Goal: Task Accomplishment & Management: Manage account settings

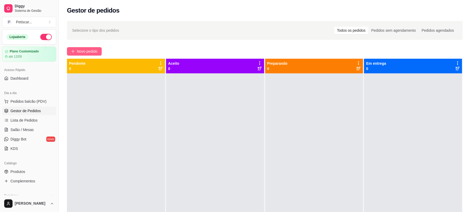
click at [88, 55] on button "Novo pedido" at bounding box center [84, 51] width 35 height 8
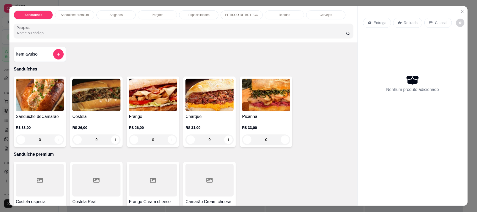
click at [93, 99] on img at bounding box center [96, 95] width 48 height 33
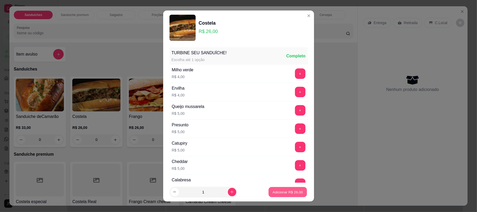
click at [280, 190] on p "Adicionar R$ 26,00" at bounding box center [287, 191] width 30 height 5
type input "1"
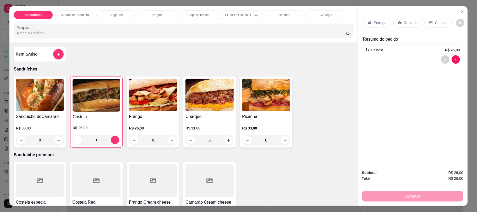
click at [411, 23] on p "Retirada" at bounding box center [411, 22] width 14 height 5
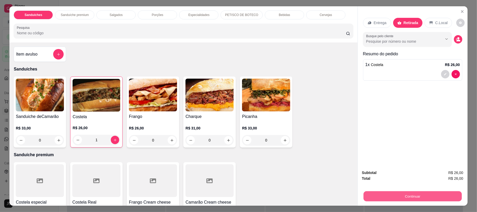
click at [410, 197] on button "Continuar" at bounding box center [412, 196] width 98 height 10
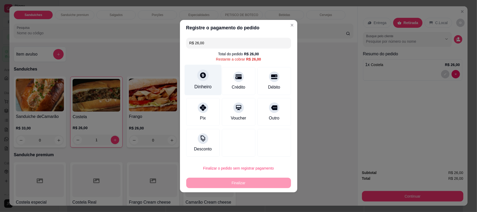
click at [201, 80] on div at bounding box center [203, 75] width 12 height 12
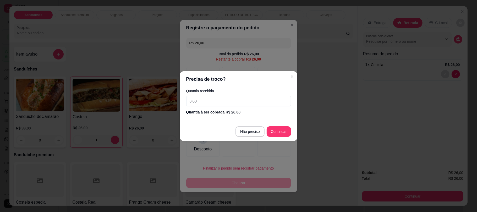
click at [224, 101] on input "0,00" at bounding box center [238, 101] width 105 height 10
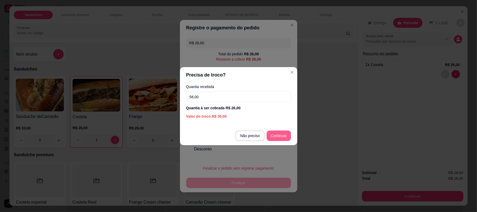
type input "56,00"
click at [284, 130] on button "Continuar" at bounding box center [279, 135] width 24 height 10
type input "R$ 0,00"
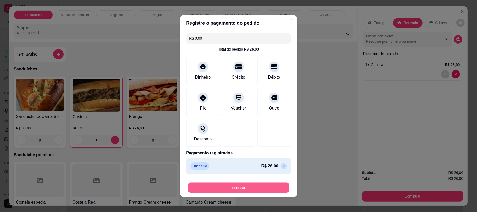
click at [244, 189] on button "Finalizar" at bounding box center [239, 187] width 102 height 10
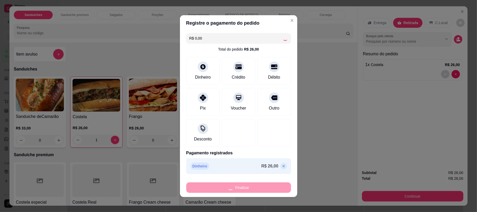
type input "0"
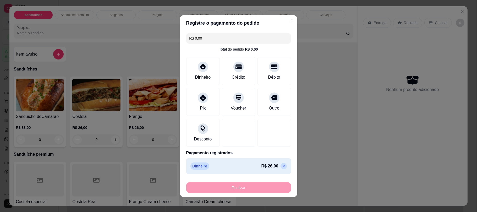
type input "-R$ 26,00"
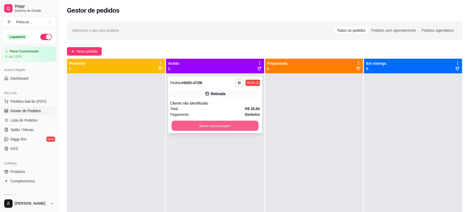
click at [214, 126] on button "Mover para preparo" at bounding box center [215, 126] width 87 height 10
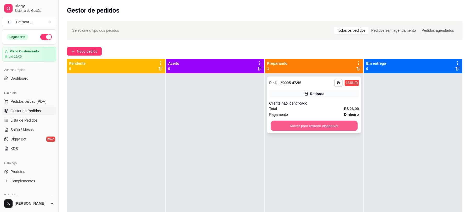
click at [286, 125] on button "Mover para retirada disponível" at bounding box center [314, 126] width 87 height 10
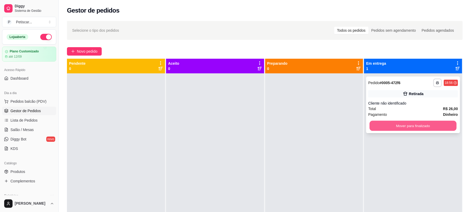
click at [374, 121] on button "Mover para finalizado" at bounding box center [413, 126] width 87 height 10
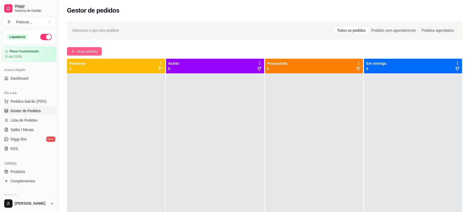
click at [99, 47] on button "Novo pedido" at bounding box center [84, 51] width 35 height 8
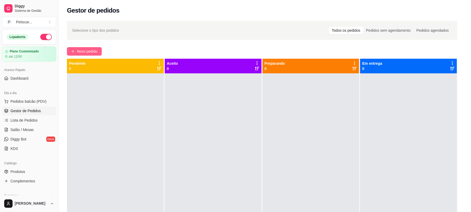
click at [91, 48] on div "Item avulso Sanduíches Sanduiche deCamarão R$ 33,00 0 Costela R$ 26,00 0 Frango…" at bounding box center [180, 123] width 343 height 163
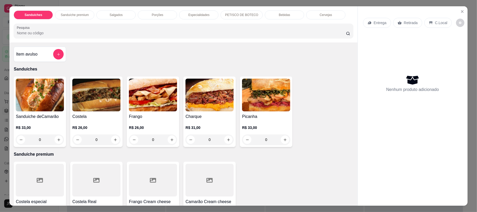
click at [113, 139] on div "0" at bounding box center [96, 139] width 48 height 10
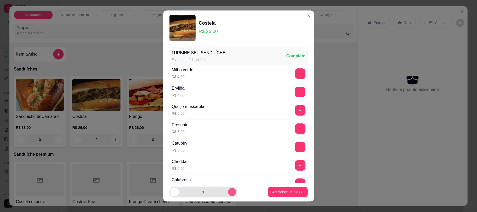
click at [228, 194] on button "increase-product-quantity" at bounding box center [232, 192] width 8 height 8
type input "2"
click at [282, 195] on button "Adicionar R$ 52,00" at bounding box center [287, 192] width 38 height 10
type input "2"
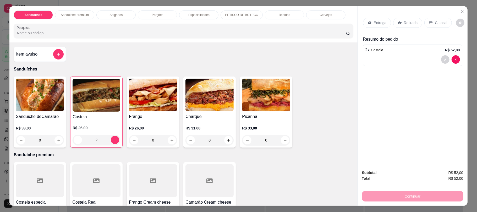
click at [399, 18] on div "Retirada" at bounding box center [407, 23] width 29 height 10
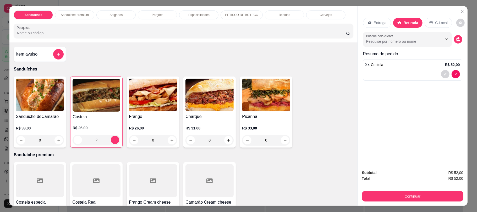
drag, startPoint x: 379, startPoint y: 202, endPoint x: 380, endPoint y: 185, distance: 16.8
click at [380, 185] on div "Subtotal R$ 52,00 Total R$ 52,00 Continuar" at bounding box center [412, 185] width 110 height 40
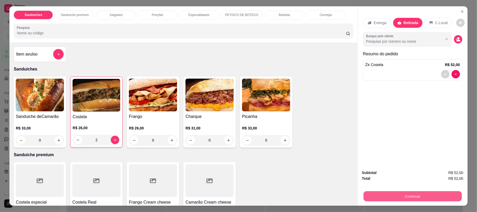
click at [385, 199] on button "Continuar" at bounding box center [412, 196] width 98 height 10
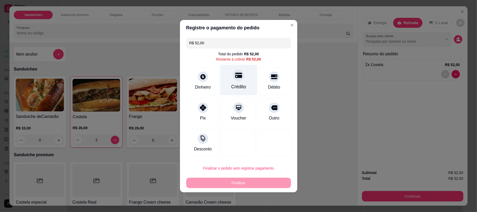
click at [240, 82] on div "Crédito" at bounding box center [238, 79] width 37 height 31
type input "R$ 0,00"
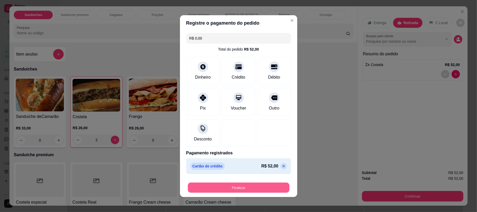
click at [266, 185] on button "Finalizar" at bounding box center [239, 187] width 102 height 10
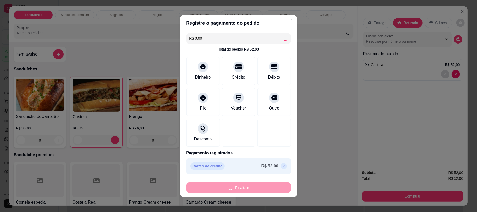
type input "0"
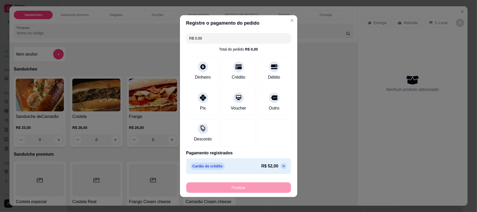
type input "-R$ 52,00"
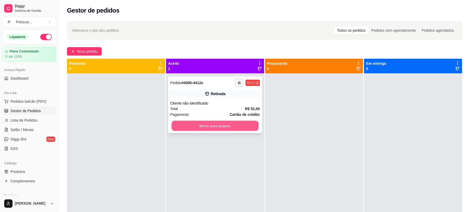
click at [233, 122] on button "Mover para preparo" at bounding box center [215, 126] width 87 height 10
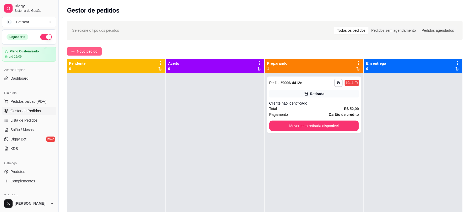
click at [88, 51] on span "Novo pedido" at bounding box center [87, 51] width 21 height 6
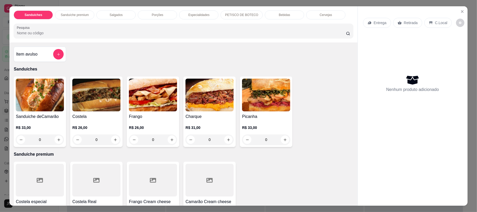
click at [113, 141] on div "0" at bounding box center [96, 139] width 48 height 10
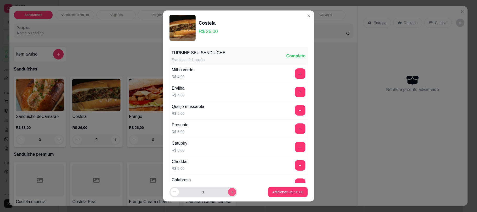
click at [228, 194] on button "increase-product-quantity" at bounding box center [232, 192] width 8 height 8
type input "2"
click at [282, 195] on button "Adicionar R$ 52,00" at bounding box center [287, 192] width 38 height 10
type input "2"
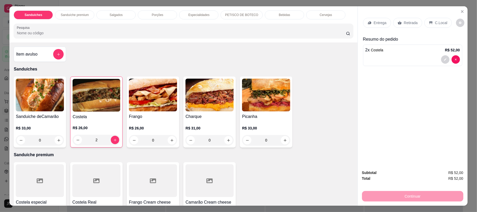
click at [414, 22] on div "Retirada" at bounding box center [407, 23] width 29 height 10
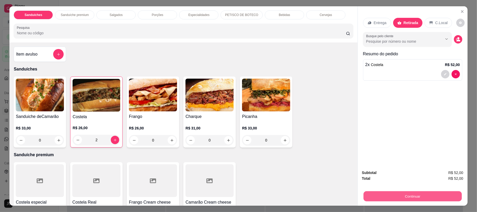
click at [418, 199] on button "Continuar" at bounding box center [412, 196] width 98 height 10
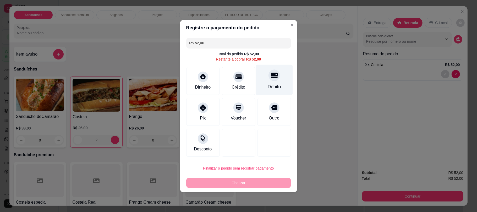
click at [268, 80] on div at bounding box center [274, 75] width 12 height 12
type input "R$ 0,00"
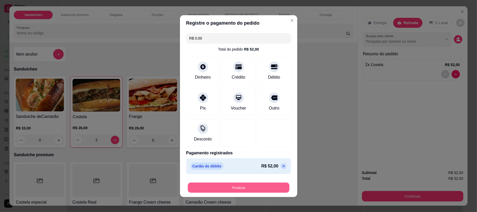
click at [241, 186] on button "Finalizar" at bounding box center [239, 187] width 102 height 10
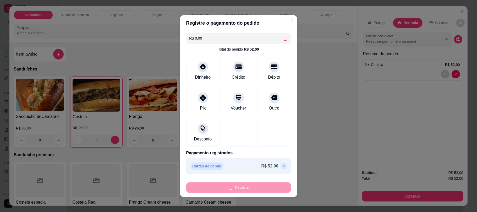
type input "0"
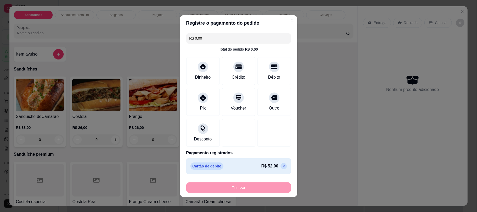
type input "-R$ 52,00"
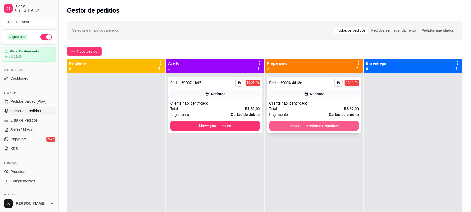
click at [318, 124] on button "Mover para retirada disponível" at bounding box center [315, 125] width 90 height 10
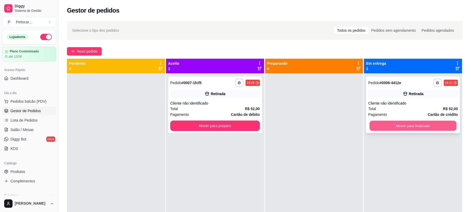
click at [378, 121] on button "Mover para finalizado" at bounding box center [413, 126] width 87 height 10
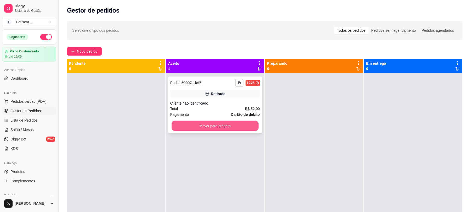
click at [238, 128] on button "Mover para preparo" at bounding box center [215, 126] width 87 height 10
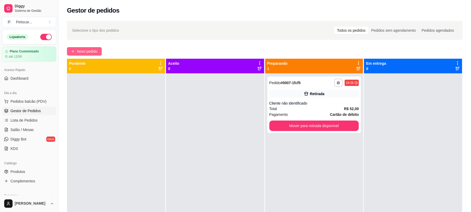
click at [95, 53] on span "Novo pedido" at bounding box center [87, 51] width 21 height 6
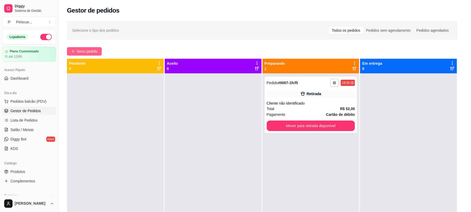
click at [95, 53] on div "Item avulso Sanduíches Sanduiche deCamarão R$ 33,00 0 Costela R$ 26,00 0 Frango…" at bounding box center [180, 123] width 343 height 163
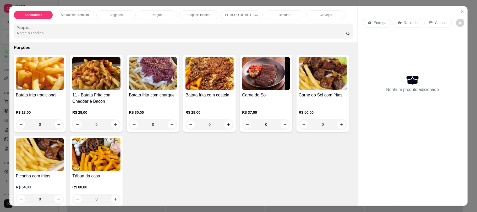
scroll to position [307, 0]
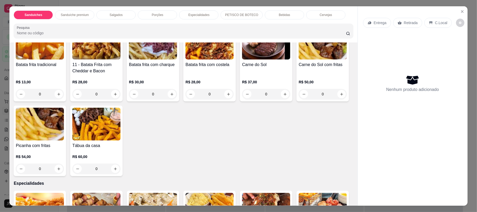
click at [45, 69] on div "Batata frita tradicional" at bounding box center [40, 67] width 48 height 13
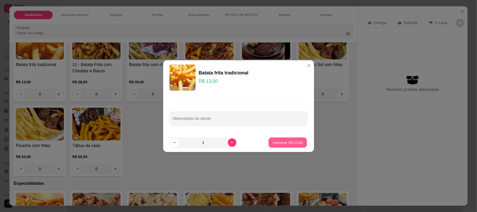
click at [280, 138] on button "Adicionar R$ 13,00" at bounding box center [287, 142] width 38 height 10
type input "1"
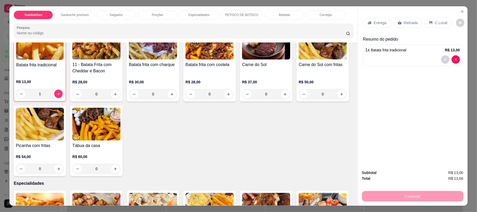
scroll to position [307, 0]
click at [410, 21] on p "Retirada" at bounding box center [411, 22] width 14 height 5
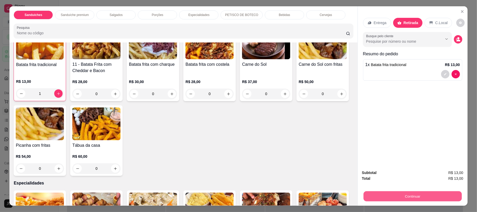
click at [382, 191] on div "Continuar" at bounding box center [412, 195] width 101 height 12
click at [390, 191] on div "Continuar" at bounding box center [412, 195] width 101 height 12
click at [394, 195] on button "Continuar" at bounding box center [412, 196] width 98 height 10
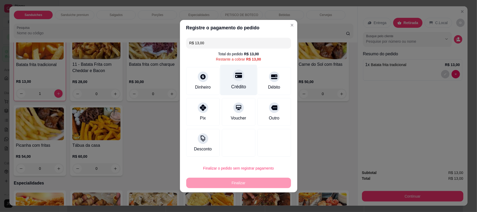
click at [235, 73] on icon at bounding box center [238, 74] width 7 height 5
type input "R$ 0,00"
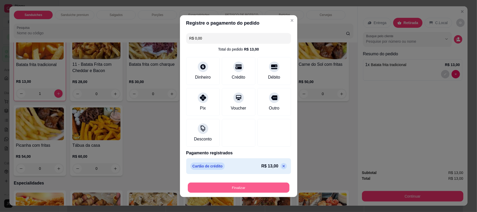
click at [240, 189] on button "Finalizar" at bounding box center [239, 187] width 102 height 10
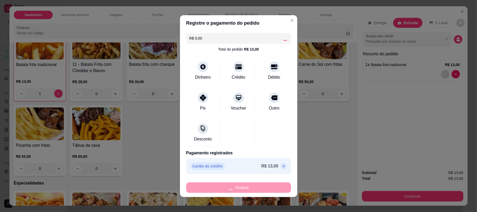
type input "0"
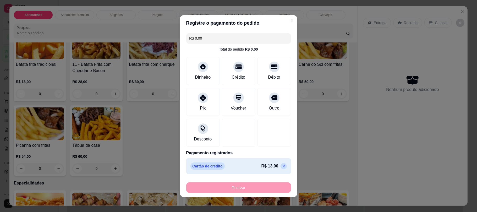
type input "-R$ 13,00"
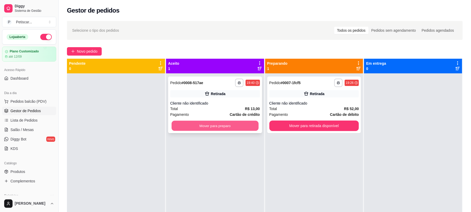
click at [238, 126] on button "Mover para preparo" at bounding box center [215, 126] width 87 height 10
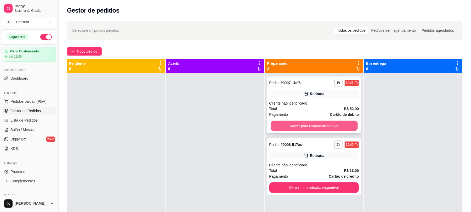
click at [331, 124] on button "Mover para retirada disponível" at bounding box center [314, 126] width 87 height 10
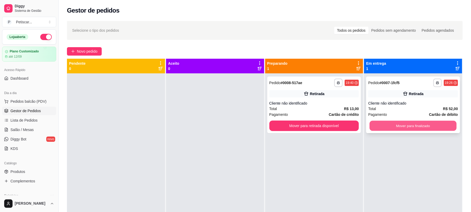
click at [419, 126] on button "Mover para finalizado" at bounding box center [413, 126] width 87 height 10
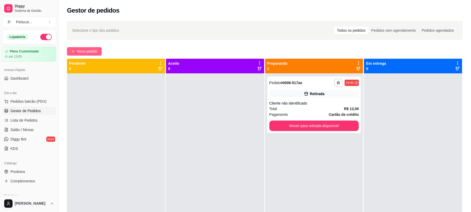
click at [91, 48] on button "Novo pedido" at bounding box center [84, 51] width 35 height 8
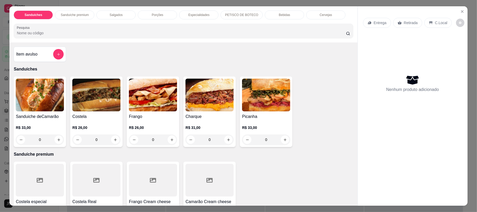
click at [152, 15] on p "Porções" at bounding box center [158, 15] width 12 height 4
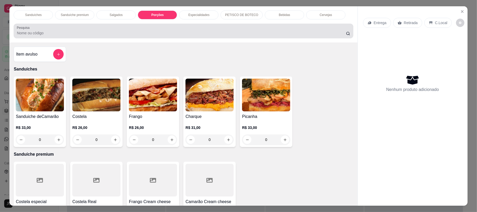
scroll to position [10, 0]
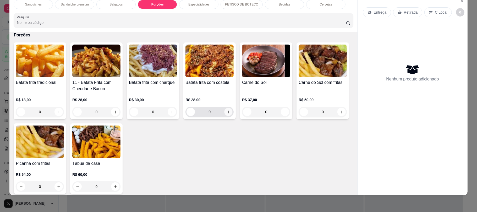
click at [228, 113] on button "increase-product-quantity" at bounding box center [228, 112] width 8 height 8
type input "1"
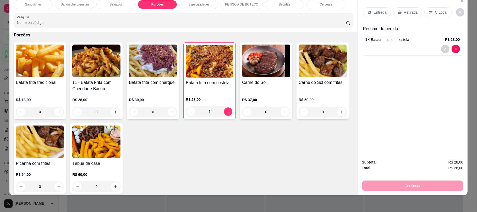
click at [404, 14] on p "Retirada" at bounding box center [411, 12] width 14 height 5
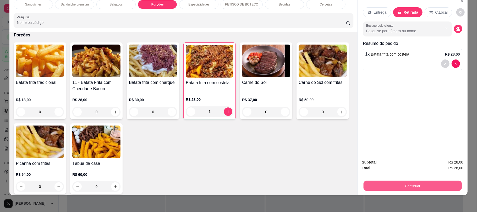
click at [410, 183] on button "Continuar" at bounding box center [412, 185] width 98 height 10
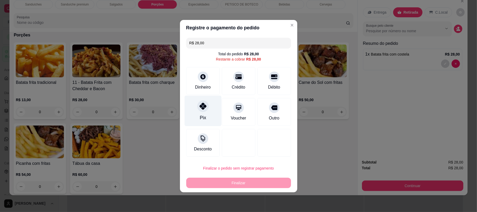
click at [203, 110] on div at bounding box center [203, 106] width 12 height 12
type input "R$ 0,00"
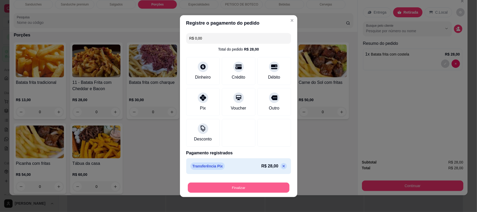
click at [228, 185] on button "Finalizar" at bounding box center [239, 187] width 102 height 10
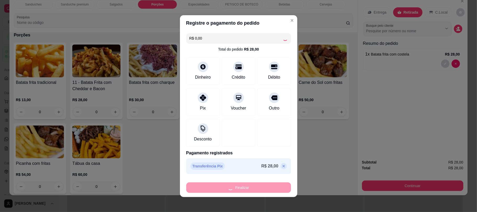
type input "0"
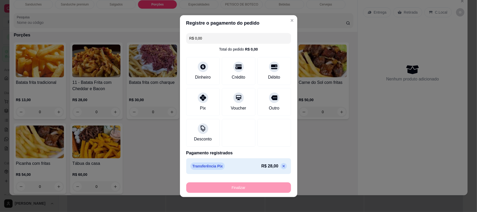
type input "-R$ 28,00"
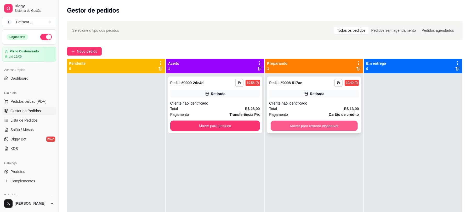
click at [293, 126] on button "Mover para retirada disponível" at bounding box center [314, 126] width 87 height 10
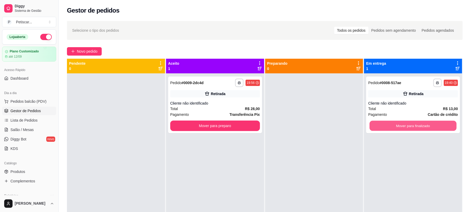
click at [392, 128] on button "Mover para finalizado" at bounding box center [413, 126] width 87 height 10
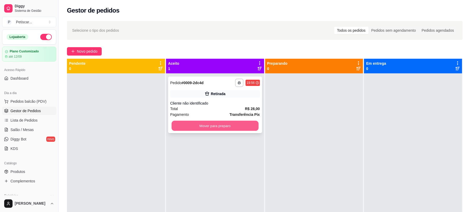
click at [206, 124] on button "Mover para preparo" at bounding box center [215, 126] width 87 height 10
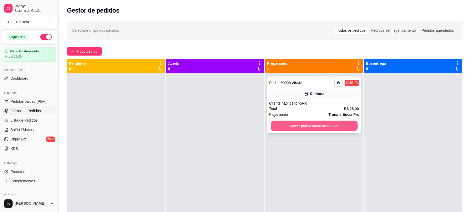
click at [317, 125] on button "Mover para retirada disponível" at bounding box center [314, 126] width 87 height 10
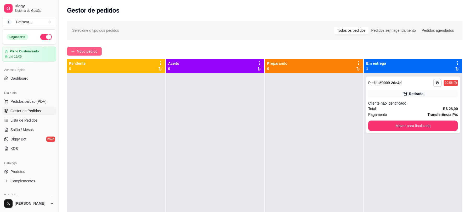
click at [76, 54] on button "Novo pedido" at bounding box center [84, 51] width 35 height 8
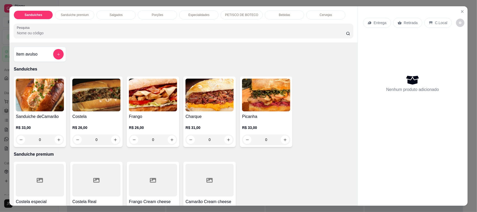
click at [113, 141] on div "0" at bounding box center [96, 139] width 48 height 10
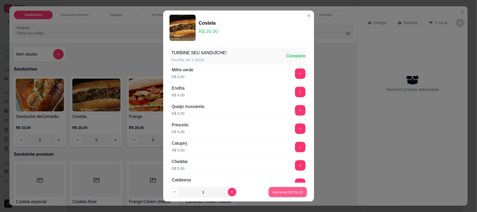
click at [277, 193] on p "Adicionar R$ 26,00" at bounding box center [287, 191] width 30 height 5
type input "1"
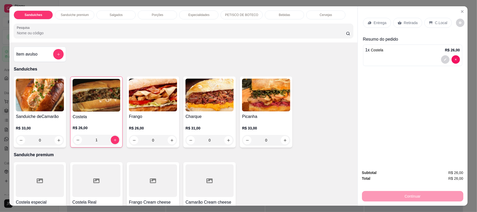
click at [228, 141] on div "0" at bounding box center [209, 140] width 48 height 10
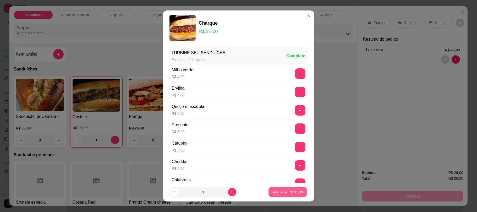
click at [272, 191] on p "Adicionar R$ 31,00" at bounding box center [287, 191] width 30 height 5
type input "1"
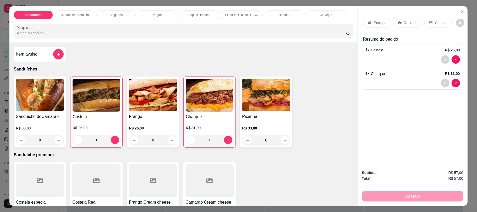
click at [400, 24] on div "Retirada" at bounding box center [407, 23] width 29 height 10
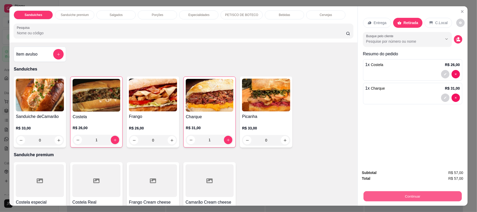
click at [400, 195] on button "Continuar" at bounding box center [412, 196] width 98 height 10
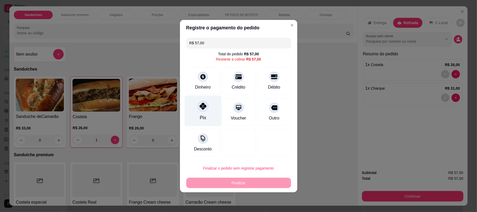
click at [193, 108] on div "Pix" at bounding box center [202, 110] width 37 height 31
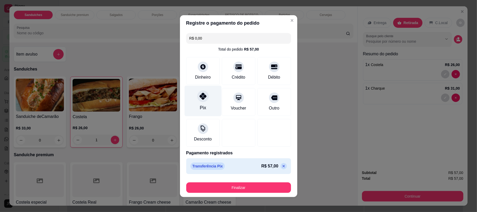
type input "R$ 0,00"
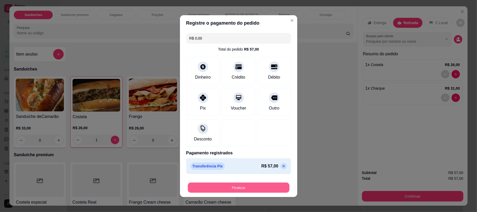
click at [239, 190] on button "Finalizar" at bounding box center [239, 187] width 102 height 10
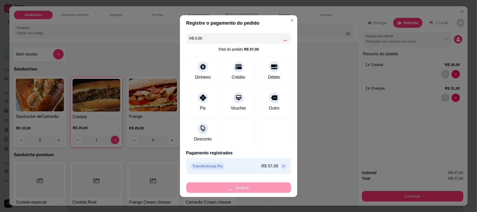
type input "0"
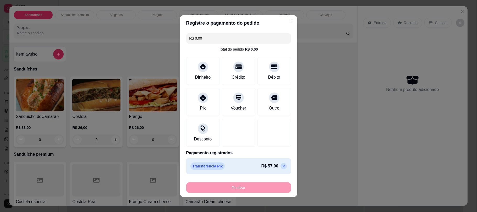
type input "-R$ 57,00"
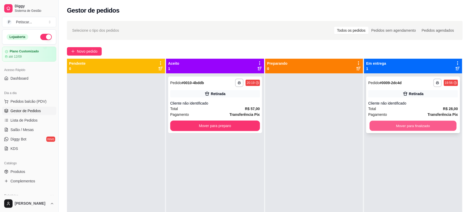
click at [427, 128] on button "Mover para finalizado" at bounding box center [413, 126] width 87 height 10
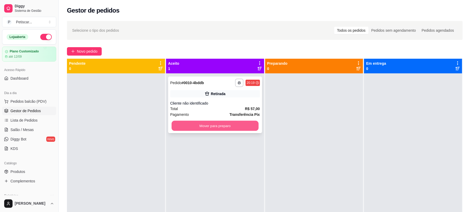
click at [237, 121] on button "Mover para preparo" at bounding box center [215, 126] width 87 height 10
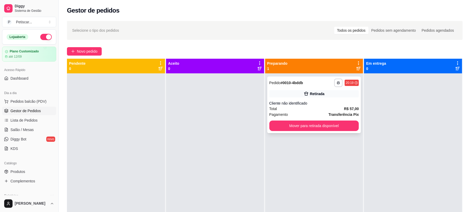
click at [294, 109] on div "Total R$ 57,00" at bounding box center [315, 109] width 90 height 6
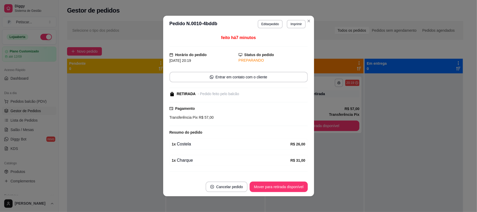
scroll to position [13, 0]
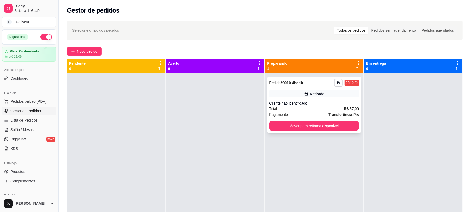
click at [295, 119] on div "**********" at bounding box center [314, 104] width 94 height 57
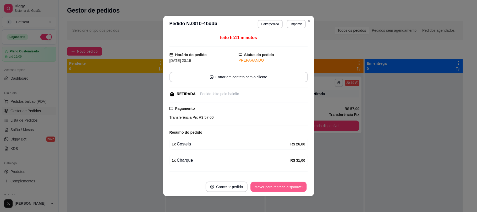
click at [279, 189] on button "Mover para retirada disponível" at bounding box center [278, 187] width 56 height 10
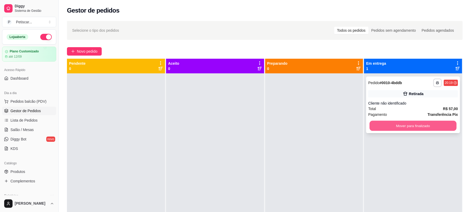
click at [406, 124] on button "Mover para finalizado" at bounding box center [413, 126] width 87 height 10
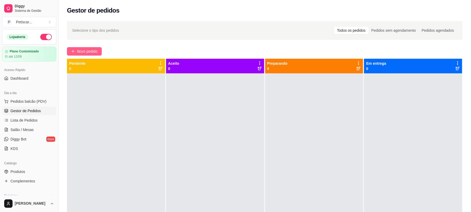
click at [91, 48] on span "Novo pedido" at bounding box center [87, 51] width 21 height 6
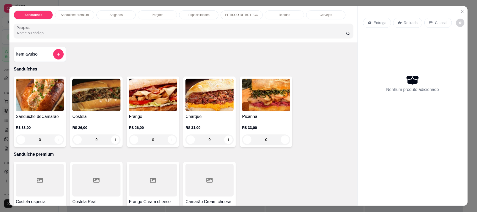
click at [115, 142] on div "0" at bounding box center [96, 139] width 48 height 10
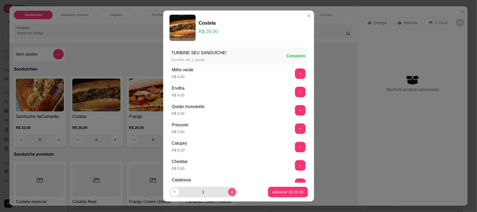
click at [228, 191] on button "increase-product-quantity" at bounding box center [232, 192] width 8 height 8
type input "2"
click at [300, 191] on footer "2 Adicionar R$ 52,00" at bounding box center [238, 191] width 151 height 19
click at [298, 191] on button "Adicionar R$ 52,00" at bounding box center [287, 192] width 38 height 10
type input "2"
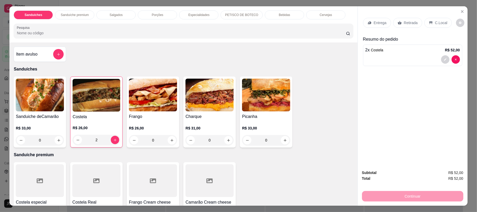
click at [407, 24] on p "Retirada" at bounding box center [411, 22] width 14 height 5
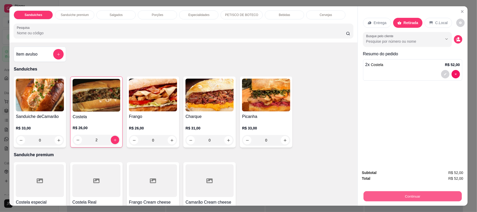
click at [397, 196] on button "Continuar" at bounding box center [412, 196] width 98 height 10
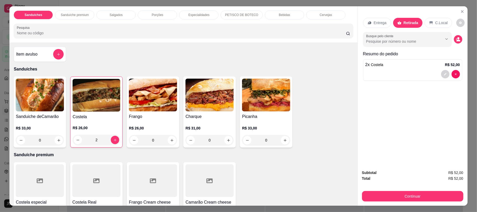
click at [274, 12] on div "Bebidas" at bounding box center [284, 14] width 39 height 9
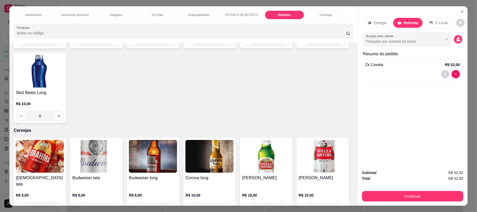
scroll to position [10, 0]
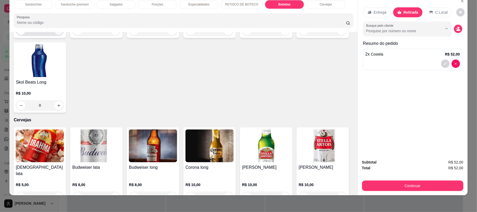
click at [57, 33] on icon "increase-product-quantity" at bounding box center [59, 31] width 4 height 4
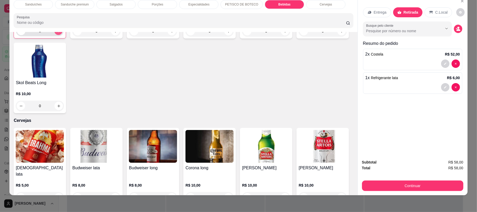
click at [57, 33] on icon "increase-product-quantity" at bounding box center [59, 31] width 4 height 4
type input "2"
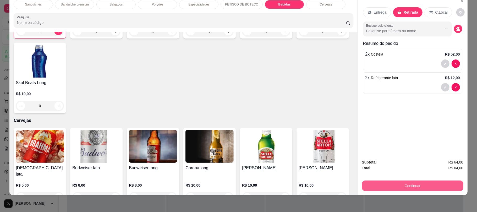
click at [379, 186] on button "Continuar" at bounding box center [412, 185] width 101 height 10
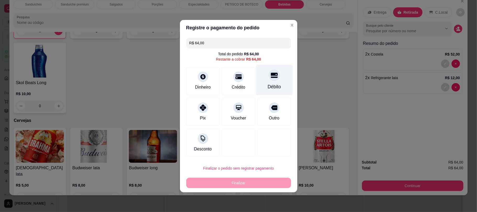
click at [270, 69] on div "Débito" at bounding box center [273, 79] width 37 height 31
type input "R$ 0,00"
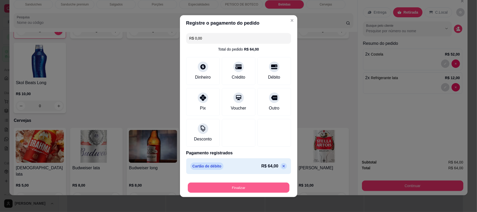
click at [244, 192] on button "Finalizar" at bounding box center [239, 187] width 102 height 10
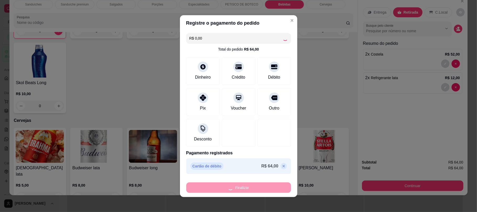
type input "0"
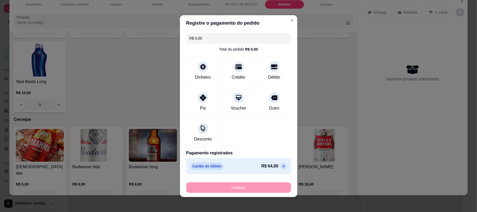
type input "-R$ 64,00"
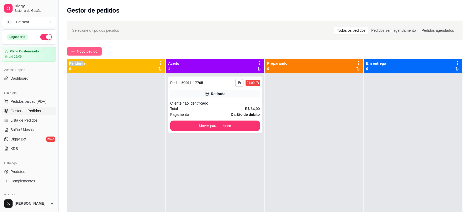
drag, startPoint x: 84, startPoint y: 55, endPoint x: 83, endPoint y: 53, distance: 3.0
click at [83, 53] on div "**********" at bounding box center [265, 147] width 413 height 259
click at [83, 53] on span "Novo pedido" at bounding box center [87, 51] width 21 height 6
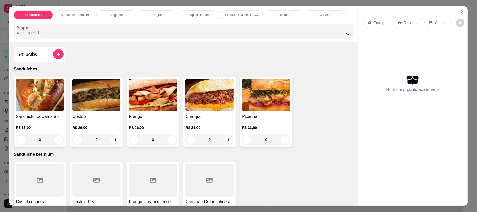
click at [154, 19] on div "Porções" at bounding box center [157, 14] width 39 height 9
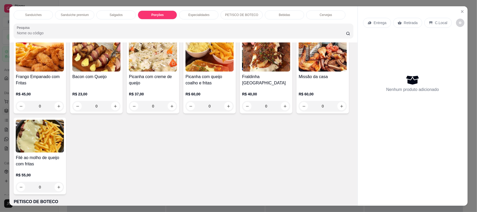
scroll to position [449, 0]
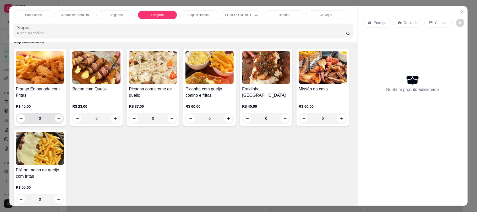
click at [58, 120] on icon "increase-product-quantity" at bounding box center [59, 118] width 4 height 4
type input "1"
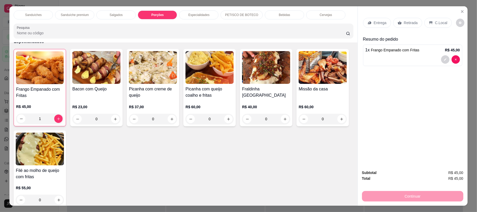
drag, startPoint x: 407, startPoint y: 17, endPoint x: 407, endPoint y: 25, distance: 8.7
click at [407, 25] on div "Entrega Retirada C.Local" at bounding box center [412, 23] width 99 height 18
click at [407, 25] on p "Retirada" at bounding box center [411, 22] width 14 height 5
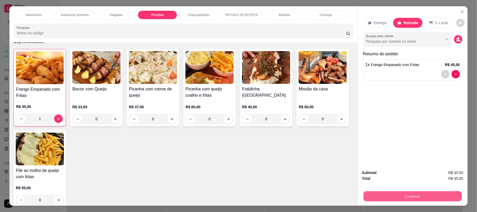
click at [408, 195] on button "Continuar" at bounding box center [412, 196] width 98 height 10
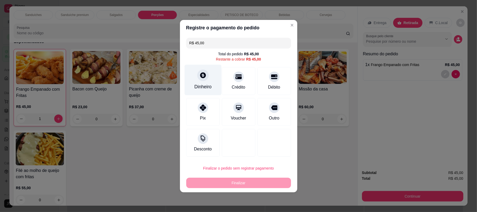
click at [194, 72] on div "Dinheiro" at bounding box center [202, 79] width 37 height 31
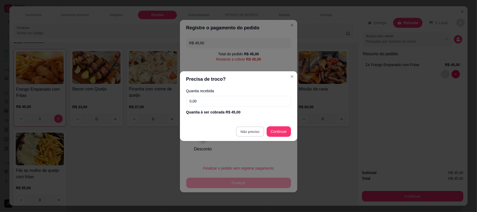
type input "R$ 0,00"
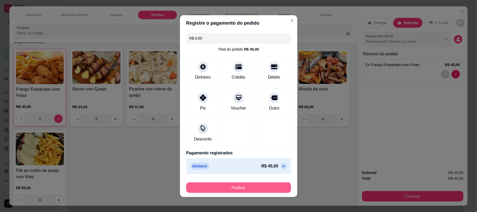
click at [255, 183] on button "Finalizar" at bounding box center [238, 187] width 105 height 10
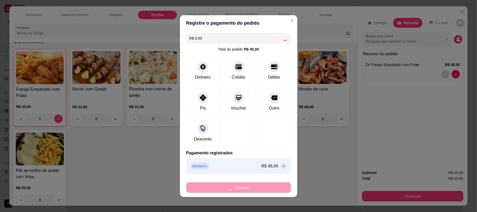
type input "0"
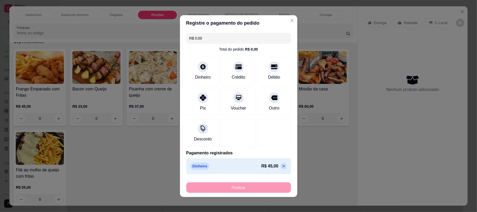
type input "-R$ 45,00"
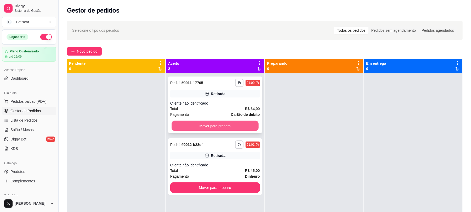
click at [238, 124] on button "Mover para preparo" at bounding box center [215, 126] width 87 height 10
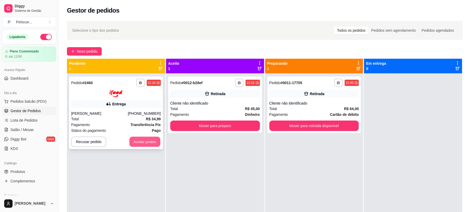
click at [139, 139] on button "Aceitar pedido" at bounding box center [145, 141] width 31 height 10
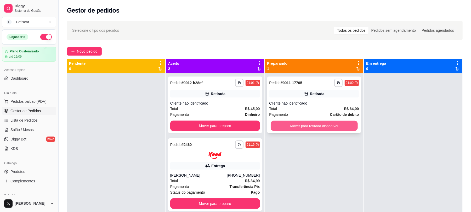
click at [278, 124] on button "Mover para retirada disponível" at bounding box center [314, 126] width 87 height 10
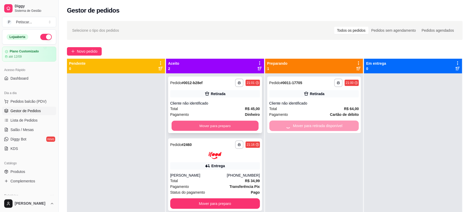
click at [245, 125] on button "Mover para preparo" at bounding box center [215, 126] width 87 height 10
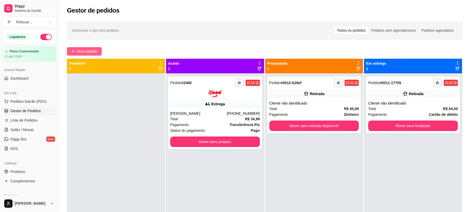
click at [93, 51] on span "Novo pedido" at bounding box center [87, 51] width 21 height 6
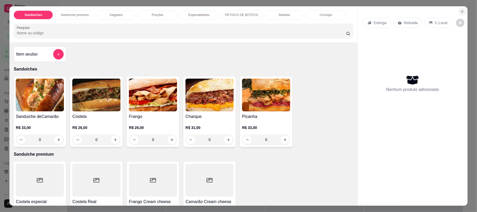
click at [461, 12] on icon "Close" at bounding box center [462, 11] width 2 height 2
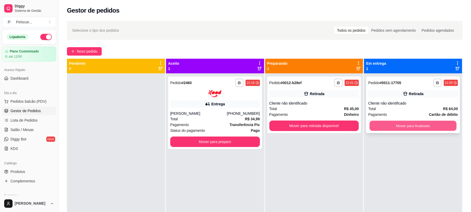
click at [384, 122] on button "Mover para finalizado" at bounding box center [413, 126] width 87 height 10
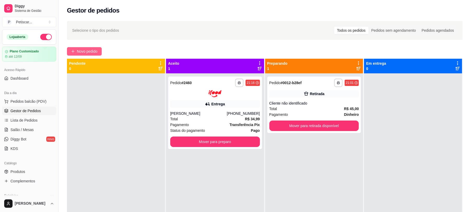
click at [94, 53] on span "Novo pedido" at bounding box center [87, 51] width 21 height 6
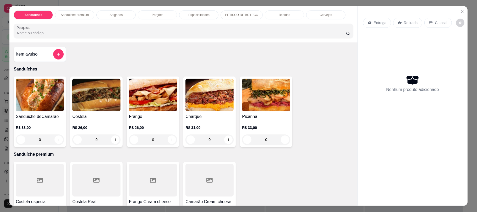
click at [283, 138] on div "0" at bounding box center [266, 139] width 48 height 10
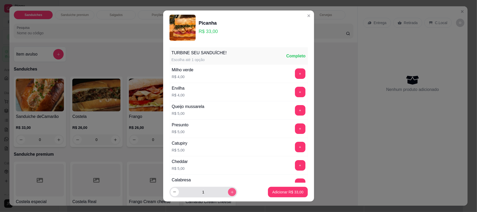
click at [228, 191] on button "increase-product-quantity" at bounding box center [232, 192] width 8 height 8
type input "2"
click at [278, 187] on div "Adicionar R$ 66,00" at bounding box center [288, 192] width 40 height 10
click at [274, 187] on button "Adicionar R$ 66,00" at bounding box center [287, 192] width 38 height 10
type input "2"
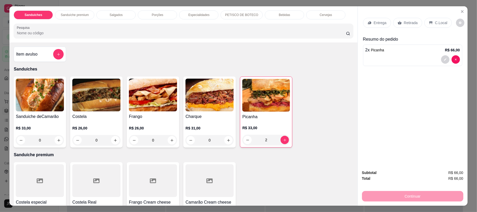
click at [154, 19] on div "Porções" at bounding box center [157, 14] width 39 height 9
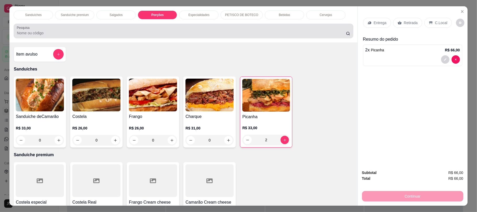
scroll to position [10, 0]
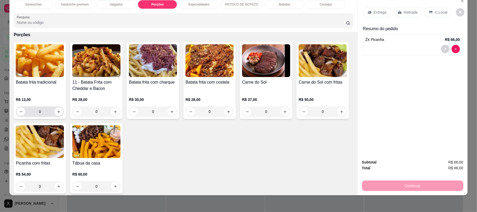
click at [54, 117] on div "0" at bounding box center [40, 111] width 46 height 10
click at [57, 112] on icon "increase-product-quantity" at bounding box center [58, 111] width 3 height 3
type input "1"
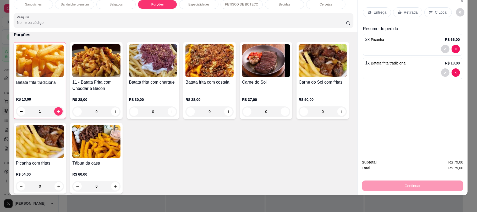
click at [402, 9] on div "Retirada" at bounding box center [407, 12] width 29 height 10
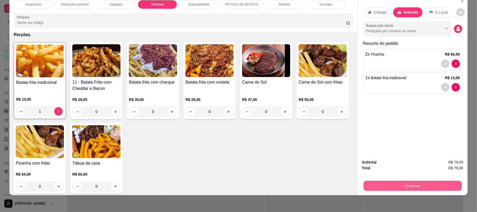
click at [382, 186] on button "Continuar" at bounding box center [412, 185] width 98 height 10
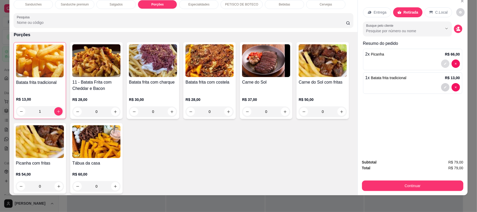
click at [444, 63] on icon "decrease-product-quantity" at bounding box center [445, 64] width 2 height 2
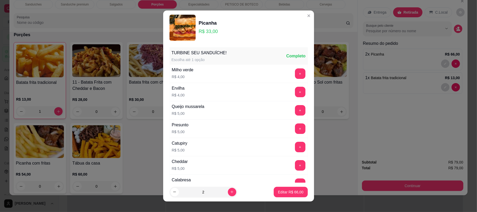
scroll to position [69, 0]
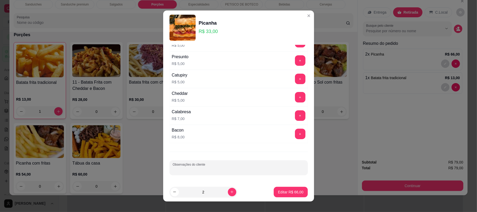
click at [234, 168] on input "Observações do cliente" at bounding box center [238, 169] width 132 height 5
type input "viagem"
click at [283, 192] on p "Editar R$ 66,00" at bounding box center [290, 191] width 25 height 5
type input "0"
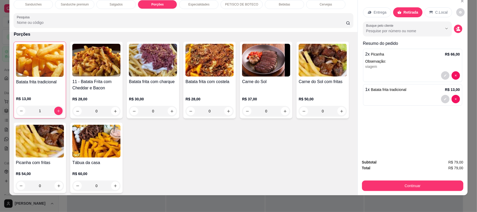
scroll to position [279, 0]
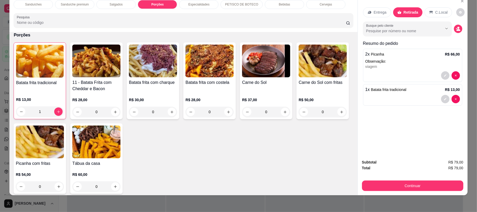
click at [271, 104] on div "Sanduíches Sanduíche premium Salgados Porções Especialidades PETISCO DE BOTECO …" at bounding box center [237, 95] width 457 height 199
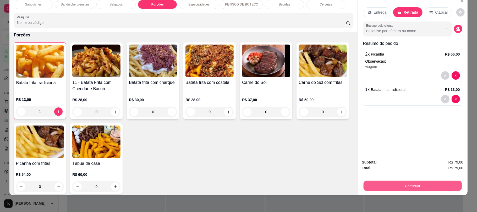
click at [376, 182] on button "Continuar" at bounding box center [412, 185] width 98 height 10
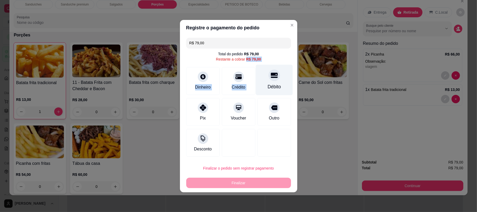
drag, startPoint x: 272, startPoint y: 61, endPoint x: 273, endPoint y: 77, distance: 16.3
click at [273, 77] on div "R$ 79,00 Total do pedido R$ 79,00 Restante a cobrar R$ 79,00 Dinheiro Crédito D…" at bounding box center [238, 97] width 117 height 123
click at [273, 77] on div at bounding box center [274, 75] width 12 height 12
type input "R$ 0,00"
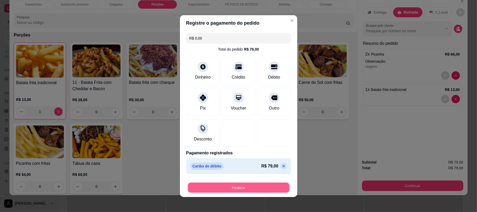
click at [260, 187] on button "Finalizar" at bounding box center [239, 187] width 102 height 10
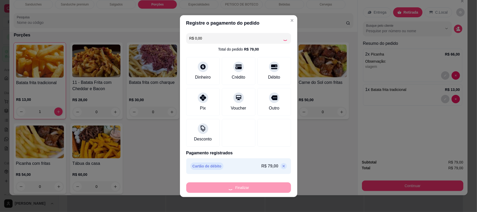
type input "0"
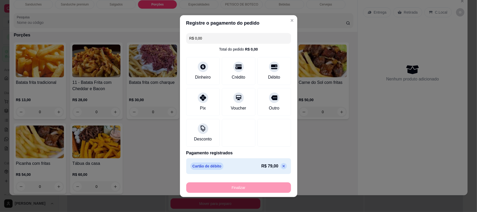
type input "-R$ 79,00"
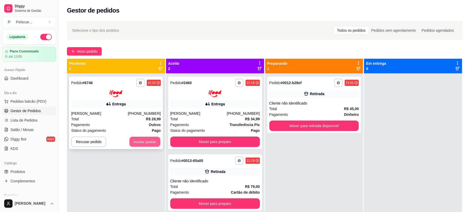
click at [155, 144] on button "Aceitar pedido" at bounding box center [145, 141] width 31 height 10
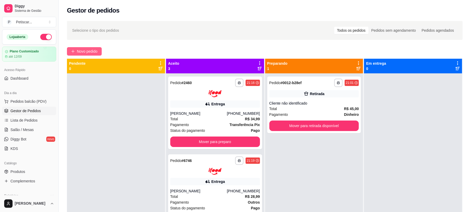
click at [88, 52] on span "Novo pedido" at bounding box center [87, 51] width 21 height 6
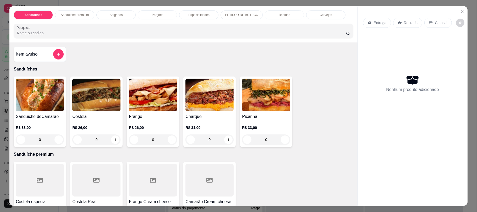
click at [114, 138] on div "0" at bounding box center [96, 139] width 48 height 10
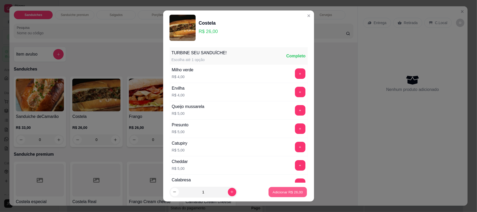
click at [274, 191] on p "Adicionar R$ 26,00" at bounding box center [287, 191] width 30 height 5
type input "1"
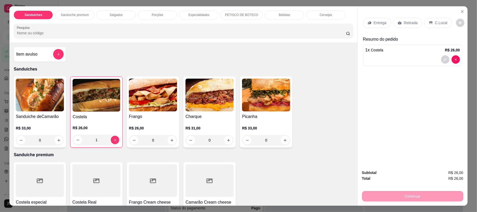
click at [408, 24] on p "Retirada" at bounding box center [411, 22] width 14 height 5
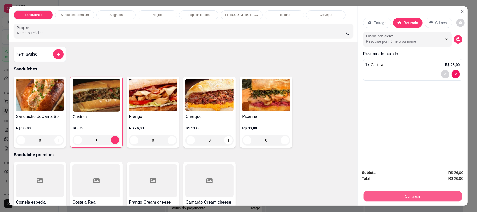
click at [413, 193] on button "Continuar" at bounding box center [412, 196] width 98 height 10
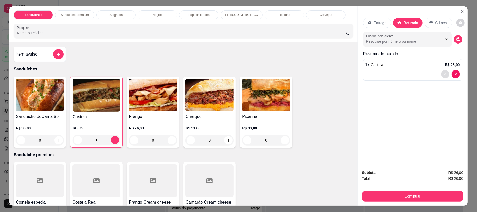
click at [443, 74] on icon "decrease-product-quantity" at bounding box center [444, 73] width 3 height 3
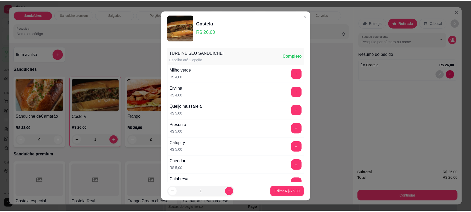
scroll to position [69, 0]
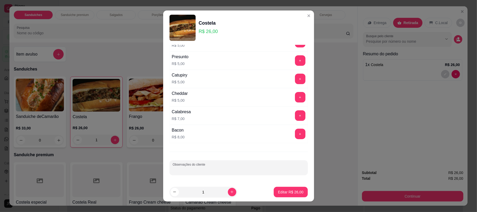
click at [217, 169] on input "Observações do cliente" at bounding box center [238, 169] width 132 height 5
type input "viagem"
click at [284, 187] on button "Editar R$ 26,00" at bounding box center [290, 192] width 33 height 10
type input "0"
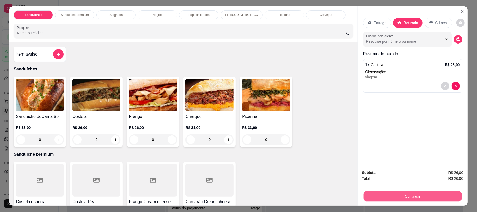
click at [414, 199] on button "Continuar" at bounding box center [412, 196] width 98 height 10
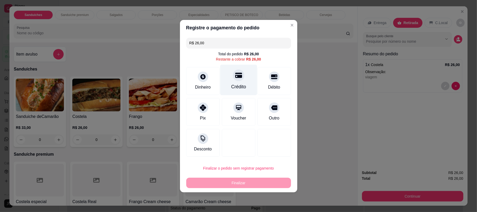
click at [247, 79] on div "Crédito" at bounding box center [238, 79] width 37 height 31
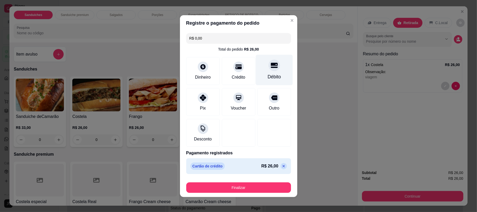
click at [260, 77] on div "Débito" at bounding box center [273, 69] width 37 height 31
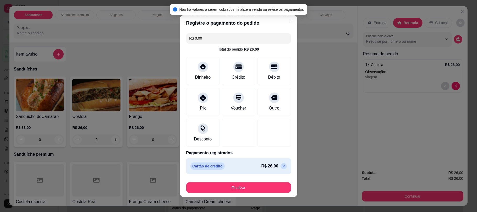
click at [281, 167] on icon at bounding box center [283, 166] width 4 height 4
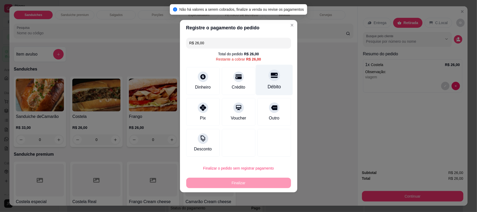
click at [270, 72] on icon at bounding box center [273, 75] width 7 height 7
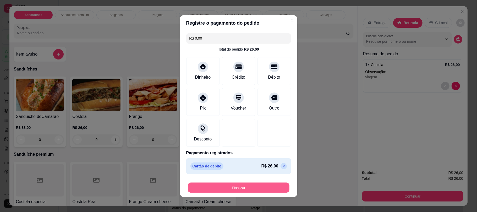
click at [232, 188] on button "Finalizar" at bounding box center [239, 187] width 102 height 10
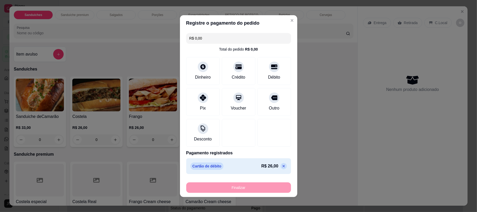
type input "-R$ 26,00"
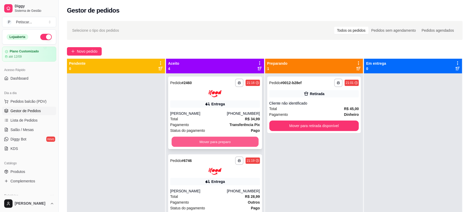
click at [191, 139] on button "Mover para preparo" at bounding box center [215, 141] width 87 height 10
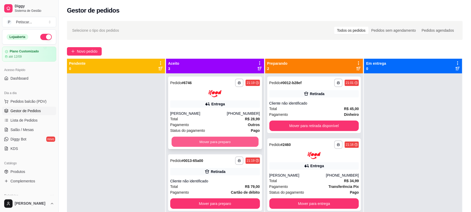
click at [191, 142] on button "Mover para preparo" at bounding box center [215, 141] width 87 height 10
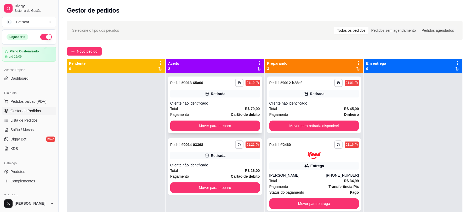
click at [219, 101] on div "Cliente não identificado" at bounding box center [215, 102] width 90 height 5
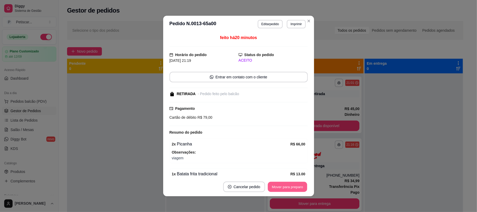
click at [284, 191] on button "Mover para preparo" at bounding box center [286, 187] width 39 height 10
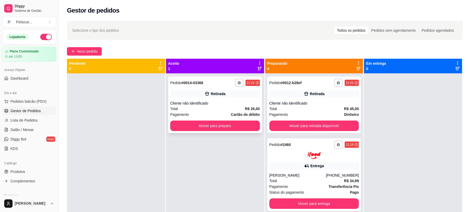
click at [200, 84] on strong "# 0014-03368" at bounding box center [193, 83] width 22 height 4
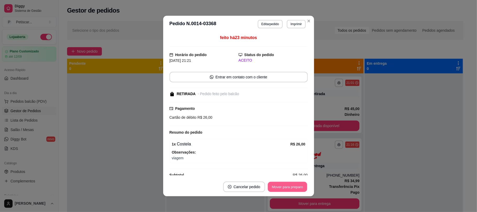
click at [274, 184] on button "Mover para preparo" at bounding box center [286, 187] width 39 height 10
click at [274, 184] on button "Mover para retirada disponível" at bounding box center [278, 187] width 56 height 10
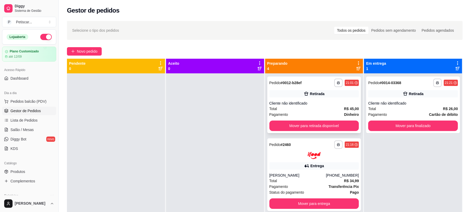
click at [310, 95] on div "Retirada" at bounding box center [317, 93] width 15 height 5
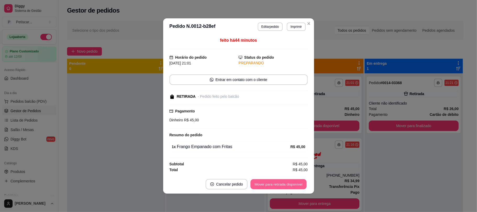
click at [267, 186] on button "Mover para retirada disponível" at bounding box center [278, 184] width 56 height 10
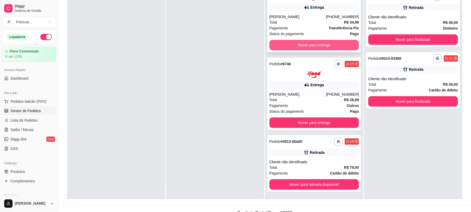
scroll to position [80, 0]
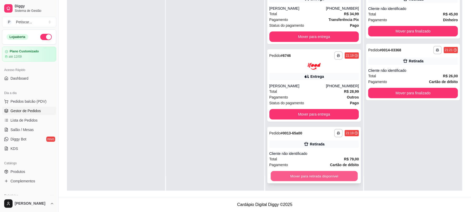
click at [301, 178] on button "Mover para retirada disponível" at bounding box center [314, 176] width 87 height 10
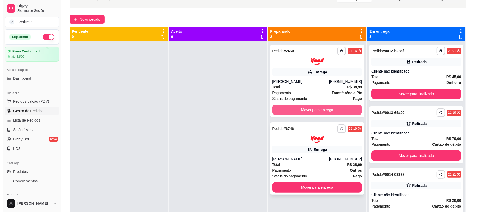
scroll to position [30, 0]
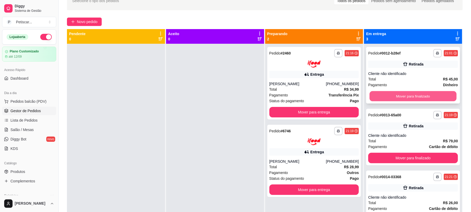
click at [387, 99] on button "Mover para finalizado" at bounding box center [413, 96] width 87 height 10
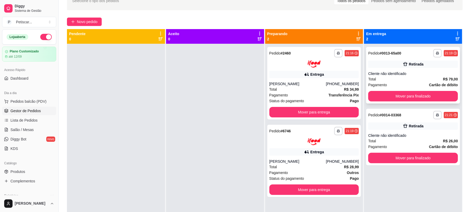
click at [419, 81] on div "Total R$ 79,00" at bounding box center [413, 79] width 90 height 6
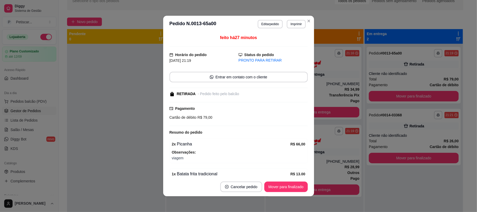
scroll to position [26, 0]
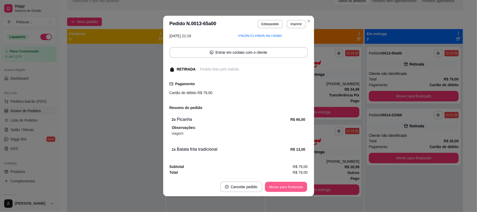
click at [285, 185] on button "Mover para finalizado" at bounding box center [286, 187] width 42 height 10
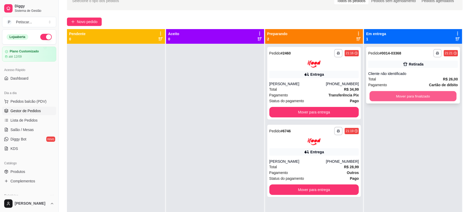
click at [374, 96] on button "Mover para finalizado" at bounding box center [413, 96] width 87 height 10
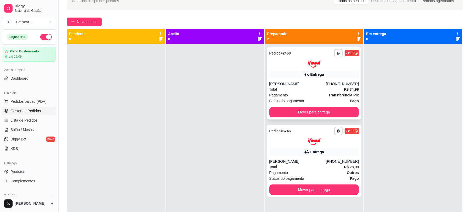
click at [350, 68] on div "**********" at bounding box center [314, 83] width 94 height 72
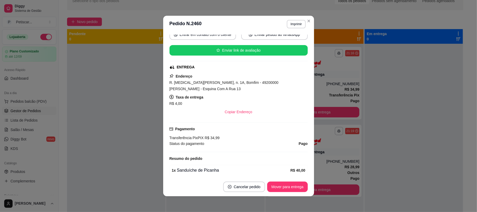
scroll to position [68, 0]
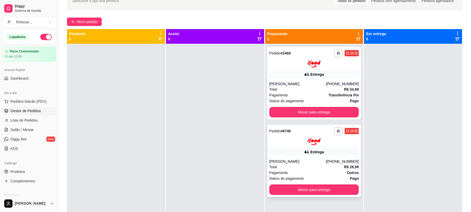
click at [326, 151] on div "Entrega" at bounding box center [315, 151] width 90 height 7
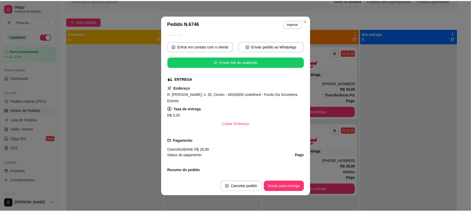
scroll to position [55, 0]
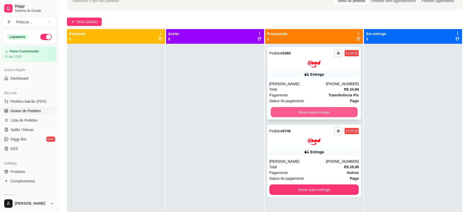
click at [332, 115] on button "Mover para entrega" at bounding box center [314, 112] width 87 height 10
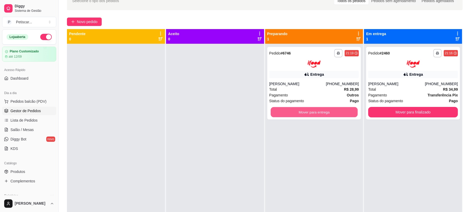
click at [332, 115] on button "Mover para entrega" at bounding box center [314, 112] width 87 height 10
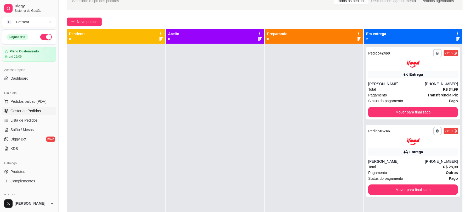
scroll to position [48, 0]
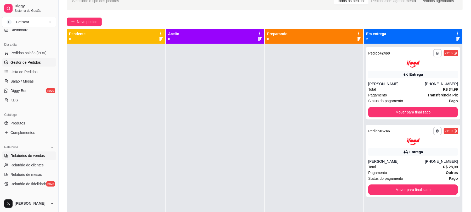
click at [32, 157] on span "Relatórios de vendas" at bounding box center [27, 155] width 35 height 5
select select "ALL"
select select "0"
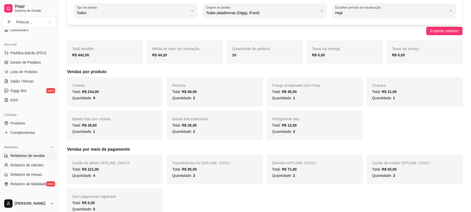
scroll to position [33, 0]
click at [25, 62] on span "Gestor de Pedidos" at bounding box center [25, 62] width 30 height 5
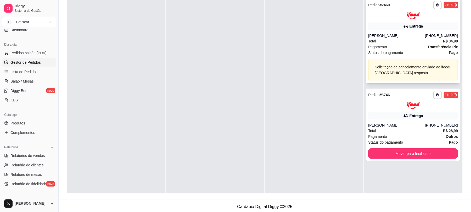
click at [400, 36] on div "[PERSON_NAME]" at bounding box center [396, 35] width 57 height 5
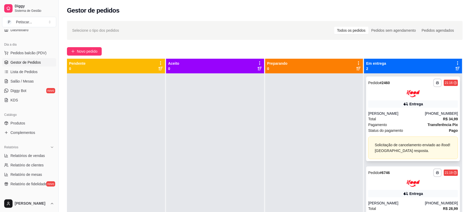
click at [395, 113] on div "[PERSON_NAME]" at bounding box center [396, 113] width 57 height 5
click at [390, 121] on div "Total R$ 34,99" at bounding box center [413, 119] width 90 height 6
click at [377, 120] on div "Total R$ 34,99" at bounding box center [413, 119] width 90 height 6
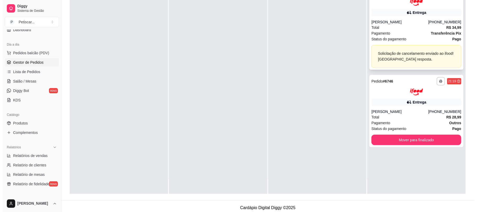
scroll to position [80, 0]
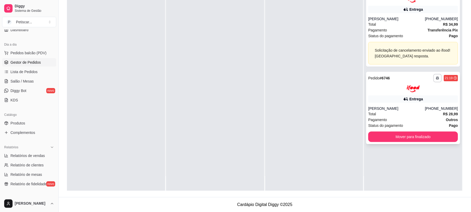
click at [377, 114] on div "Total R$ 28,99" at bounding box center [413, 114] width 90 height 6
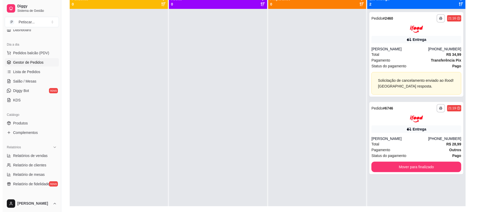
scroll to position [0, 0]
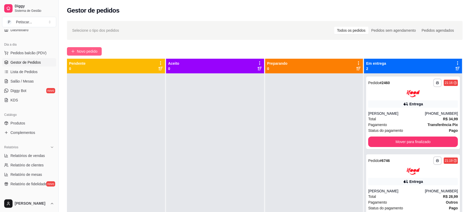
click at [80, 54] on span "Novo pedido" at bounding box center [87, 51] width 21 height 6
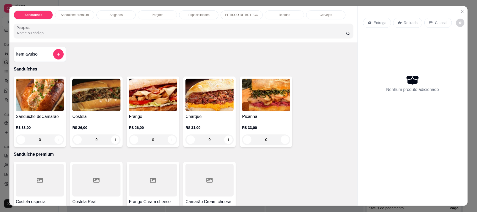
click at [163, 15] on div "Porções" at bounding box center [157, 14] width 39 height 9
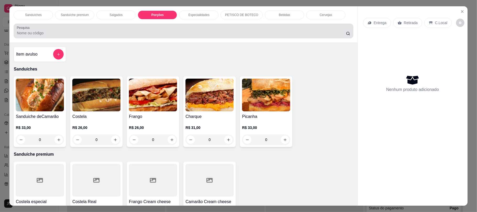
scroll to position [10, 0]
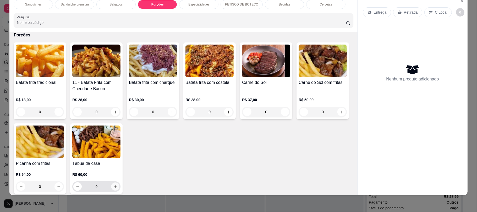
click at [117, 187] on icon "increase-product-quantity" at bounding box center [115, 186] width 4 height 4
type input "1"
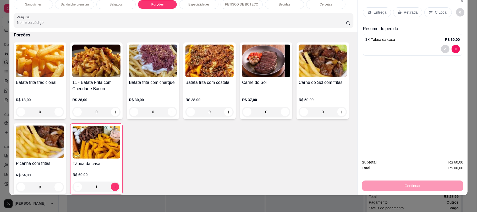
click at [407, 11] on p "Retirada" at bounding box center [411, 12] width 14 height 5
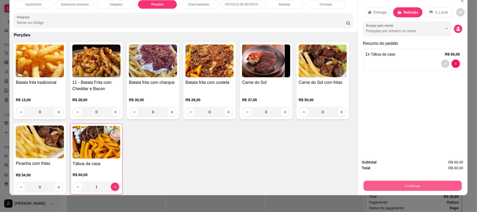
click at [404, 186] on button "Continuar" at bounding box center [412, 185] width 98 height 10
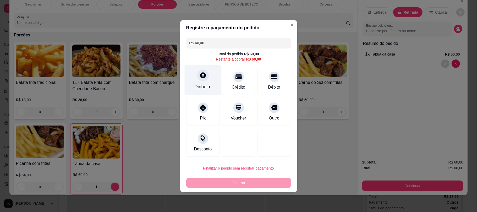
click at [202, 83] on div "Dinheiro" at bounding box center [202, 86] width 17 height 7
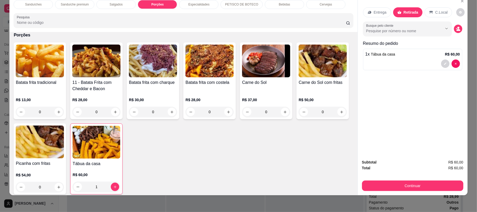
click at [287, 8] on div "Bebidas" at bounding box center [284, 4] width 39 height 9
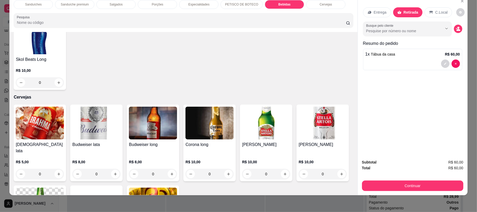
scroll to position [774, 0]
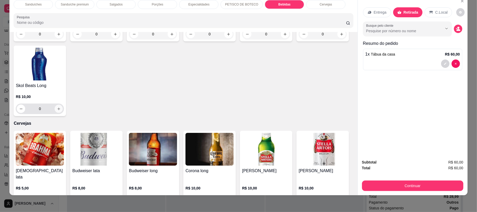
click at [61, 111] on icon "increase-product-quantity" at bounding box center [59, 109] width 4 height 4
type input "1"
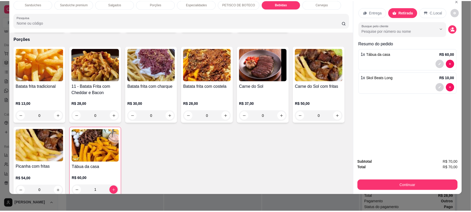
scroll to position [152, 0]
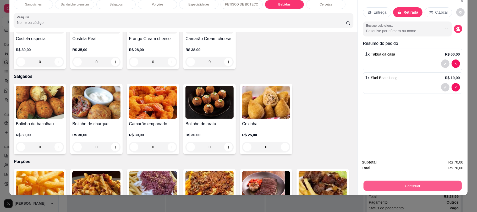
click at [391, 181] on button "Continuar" at bounding box center [412, 185] width 98 height 10
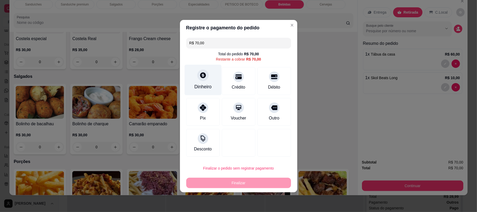
click at [215, 89] on div "Dinheiro" at bounding box center [202, 79] width 37 height 31
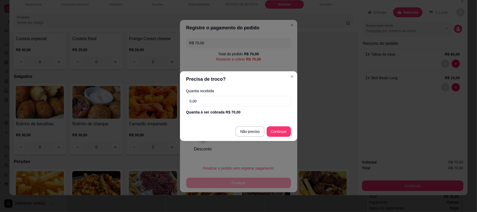
click at [223, 100] on input "0,00" at bounding box center [238, 101] width 105 height 10
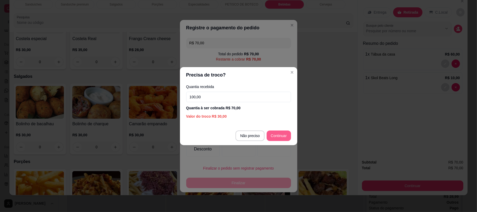
type input "100,00"
type input "R$ 0,00"
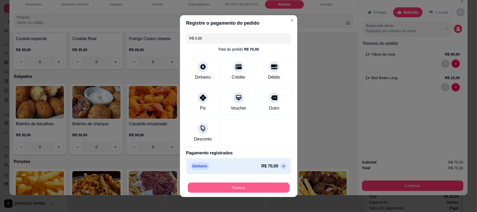
click at [259, 186] on button "Finalizar" at bounding box center [239, 187] width 102 height 10
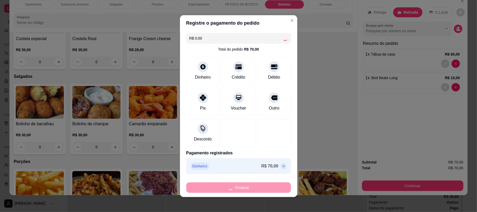
type input "0"
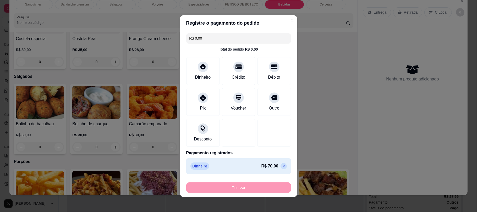
type input "-R$ 70,00"
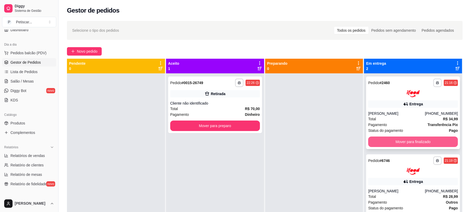
click at [398, 140] on button "Mover para finalizado" at bounding box center [413, 141] width 90 height 10
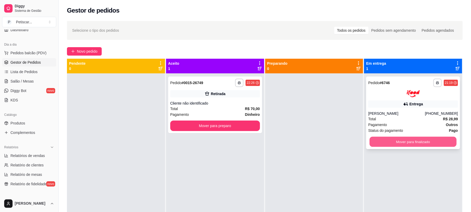
click at [398, 138] on button "Mover para finalizado" at bounding box center [413, 141] width 87 height 10
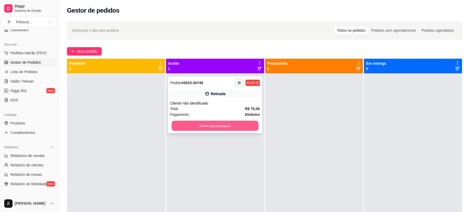
click at [235, 126] on button "Mover para preparo" at bounding box center [215, 126] width 87 height 10
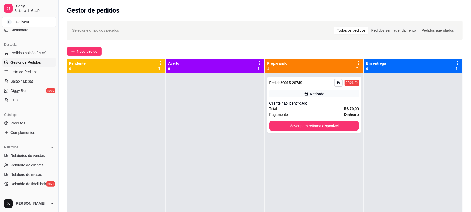
click at [235, 139] on div at bounding box center [215, 179] width 98 height 212
click at [79, 53] on span "Novo pedido" at bounding box center [87, 51] width 21 height 6
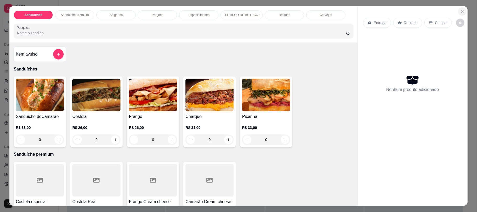
click at [458, 14] on button "Close" at bounding box center [462, 11] width 8 height 8
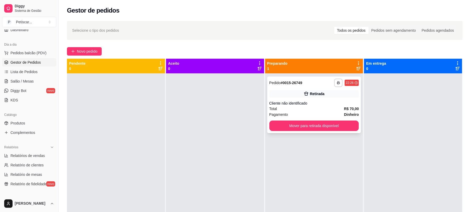
click at [287, 95] on div "Retirada" at bounding box center [315, 93] width 90 height 7
click at [322, 125] on button "Mover para retirada disponível" at bounding box center [314, 126] width 87 height 10
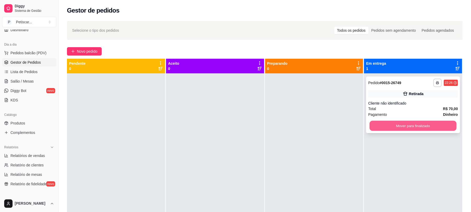
click at [375, 129] on button "Mover para finalizado" at bounding box center [413, 126] width 87 height 10
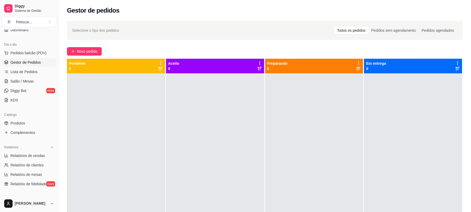
click at [88, 47] on div "Selecione o tipo dos pedidos Todos os pedidos Pedidos sem agendamento Pedidos a…" at bounding box center [265, 147] width 413 height 259
click at [91, 54] on span "Novo pedido" at bounding box center [87, 51] width 21 height 6
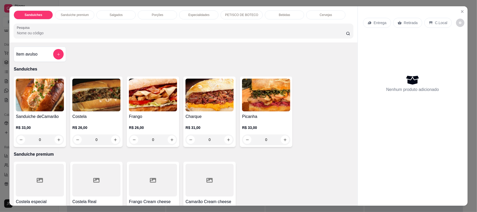
click at [114, 138] on div "0" at bounding box center [96, 139] width 48 height 10
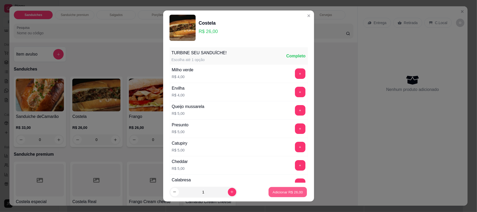
click at [268, 187] on button "Adicionar R$ 26,00" at bounding box center [287, 192] width 38 height 10
type input "1"
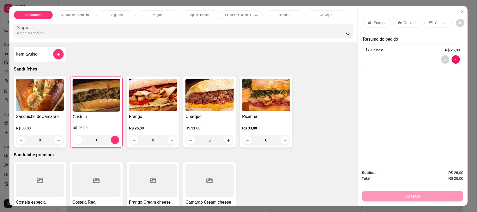
click at [406, 21] on p "Retirada" at bounding box center [411, 22] width 14 height 5
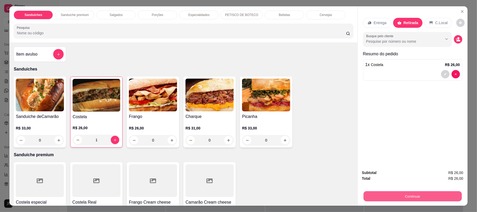
click at [406, 200] on button "Continuar" at bounding box center [412, 196] width 98 height 10
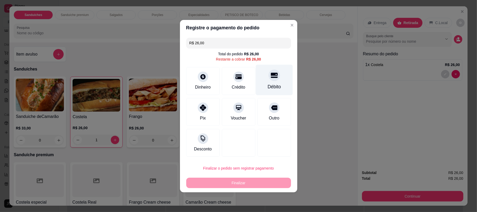
click at [284, 79] on div "Débito" at bounding box center [273, 79] width 37 height 31
type input "R$ 0,00"
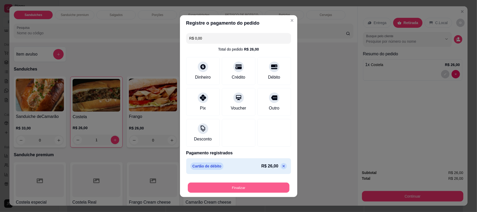
click at [273, 192] on button "Finalizar" at bounding box center [239, 187] width 102 height 10
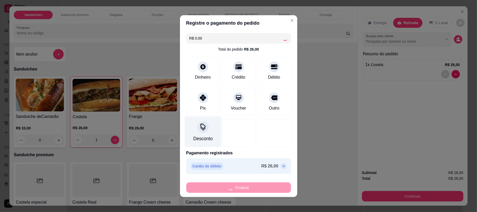
type input "0"
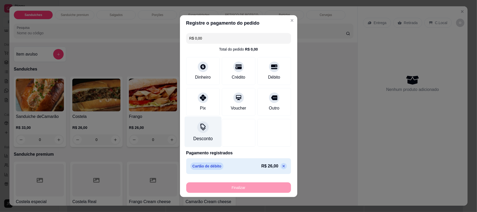
type input "-R$ 26,00"
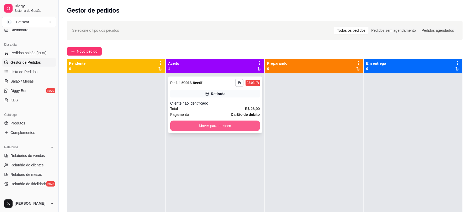
click at [222, 121] on button "Mover para preparo" at bounding box center [215, 125] width 90 height 10
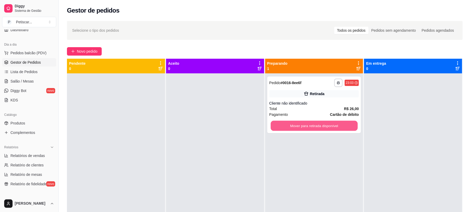
click at [281, 127] on button "Mover para retirada disponível" at bounding box center [314, 126] width 87 height 10
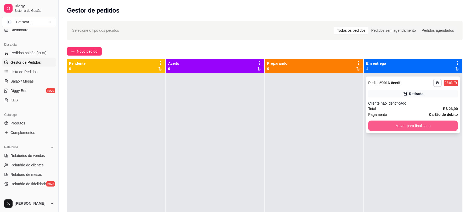
click at [377, 128] on button "Mover para finalizado" at bounding box center [413, 125] width 90 height 10
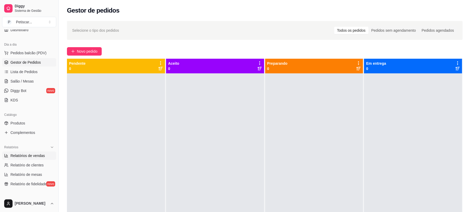
click at [39, 157] on span "Relatórios de vendas" at bounding box center [27, 155] width 35 height 5
select select "ALL"
select select "0"
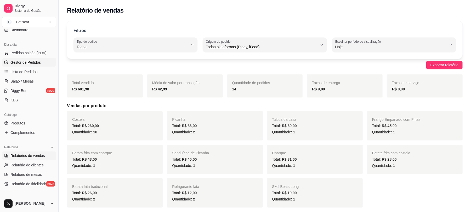
click at [34, 61] on span "Gestor de Pedidos" at bounding box center [25, 62] width 30 height 5
